Goal: Transaction & Acquisition: Download file/media

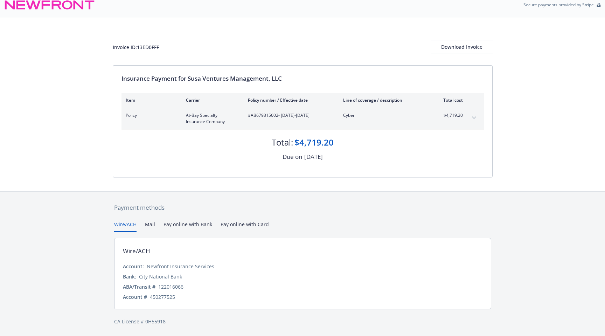
scroll to position [8, 0]
click at [452, 48] on div "Download Invoice" at bounding box center [461, 46] width 61 height 13
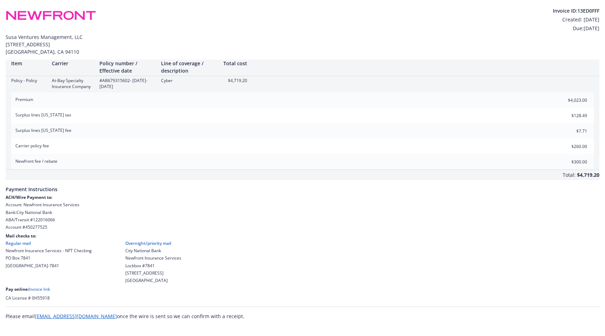
scroll to position [0, 0]
